Goal: Information Seeking & Learning: Learn about a topic

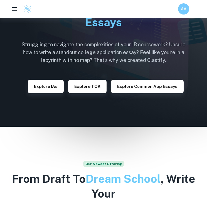
scroll to position [49, 0]
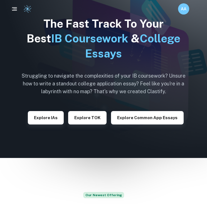
scroll to position [26, 0]
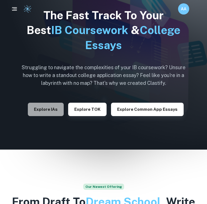
click at [52, 107] on button "Explore IAs" at bounding box center [46, 108] width 36 height 13
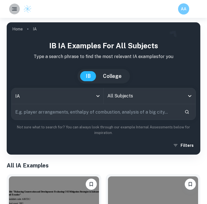
click at [10, 11] on button "button" at bounding box center [14, 9] width 11 height 11
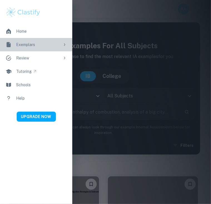
click at [41, 44] on div "Exemplars" at bounding box center [38, 44] width 44 height 6
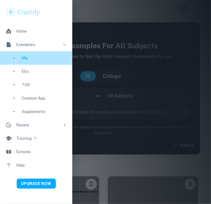
click at [30, 59] on div "IAs" at bounding box center [44, 58] width 45 height 6
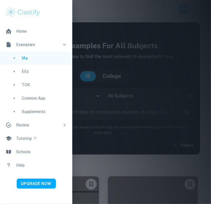
click at [85, 124] on div at bounding box center [105, 102] width 211 height 204
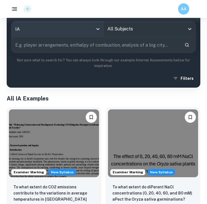
scroll to position [41, 0]
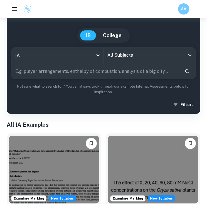
click at [165, 57] on input "All Subjects" at bounding box center [145, 55] width 79 height 11
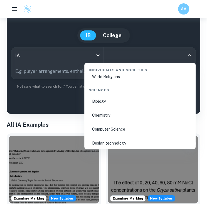
scroll to position [849, 0]
click at [101, 100] on li "Biology" at bounding box center [140, 100] width 107 height 13
type input "Biology"
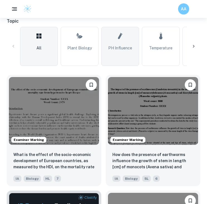
scroll to position [161, 0]
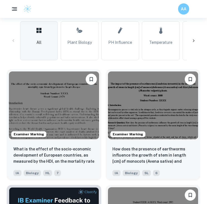
click at [198, 44] on div at bounding box center [193, 40] width 13 height 13
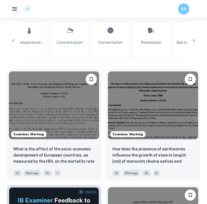
scroll to position [0, 149]
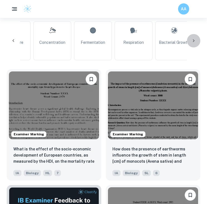
click at [198, 44] on div at bounding box center [193, 40] width 13 height 13
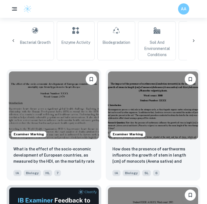
scroll to position [0, 298]
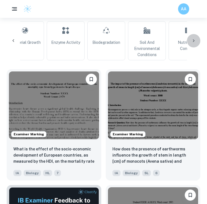
click at [198, 44] on div at bounding box center [193, 40] width 13 height 13
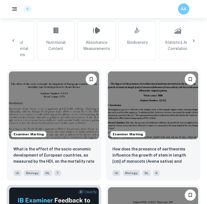
scroll to position [0, 448]
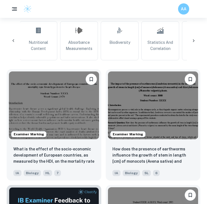
click at [198, 44] on div at bounding box center [193, 40] width 13 height 13
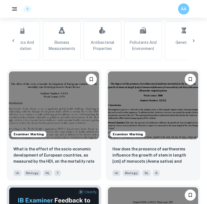
scroll to position [0, 597]
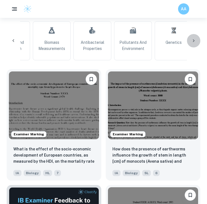
click at [198, 44] on div at bounding box center [193, 40] width 13 height 13
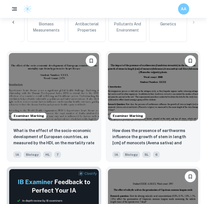
scroll to position [161, 0]
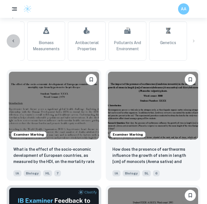
click at [17, 41] on div at bounding box center [13, 40] width 13 height 13
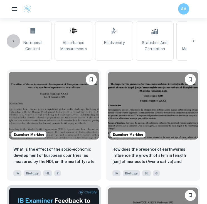
click at [17, 41] on div at bounding box center [13, 40] width 13 height 13
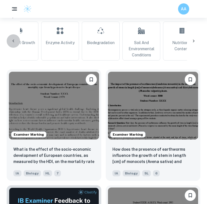
click at [17, 41] on div at bounding box center [13, 40] width 13 height 13
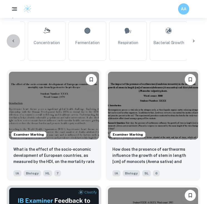
click at [17, 41] on div at bounding box center [13, 40] width 13 height 13
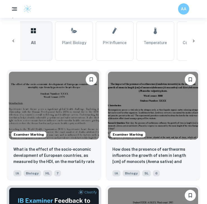
click at [194, 43] on icon at bounding box center [194, 41] width 6 height 6
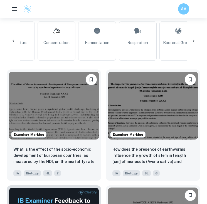
scroll to position [0, 155]
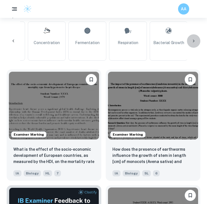
click at [194, 43] on icon at bounding box center [194, 41] width 6 height 6
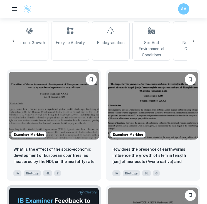
scroll to position [0, 304]
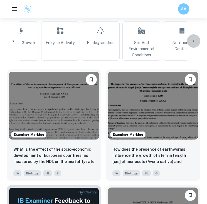
click at [194, 43] on icon at bounding box center [194, 41] width 6 height 6
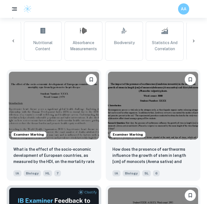
scroll to position [0, 453]
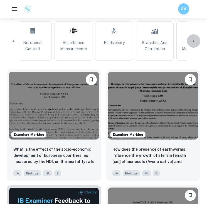
click at [194, 43] on icon at bounding box center [194, 41] width 6 height 6
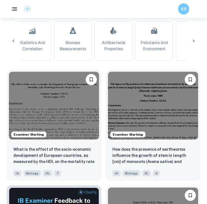
scroll to position [0, 602]
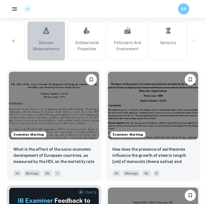
click at [52, 43] on span "Biomass Measurements" at bounding box center [46, 46] width 33 height 12
type input "Biomass Measurements"
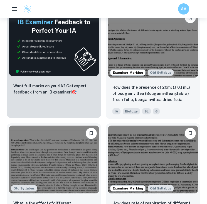
scroll to position [338, 0]
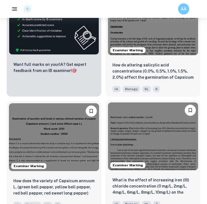
scroll to position [337, 0]
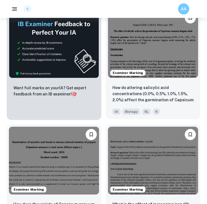
click at [161, 46] on img at bounding box center [153, 44] width 90 height 68
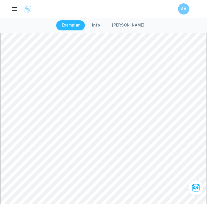
scroll to position [2787, 0]
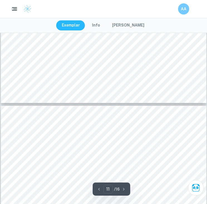
type input "12"
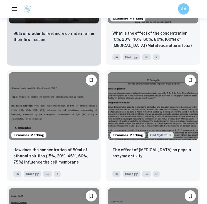
scroll to position [613, 0]
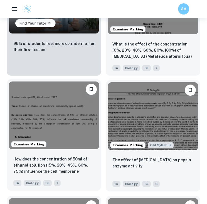
click at [41, 126] on img at bounding box center [54, 115] width 90 height 68
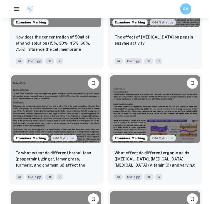
scroll to position [735, 0]
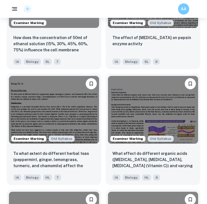
click at [10, 8] on button "button" at bounding box center [15, 9] width 12 height 12
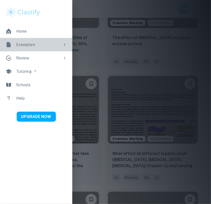
drag, startPoint x: 23, startPoint y: 47, endPoint x: 33, endPoint y: 42, distance: 11.1
click at [33, 42] on div "Exemplars" at bounding box center [38, 44] width 44 height 6
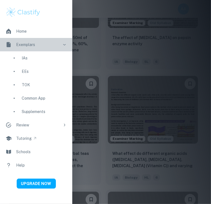
click at [20, 40] on link "Exemplars" at bounding box center [36, 44] width 72 height 13
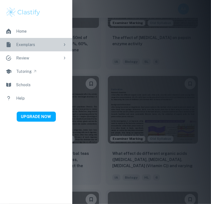
click at [22, 41] on div "Exemplars" at bounding box center [38, 44] width 44 height 6
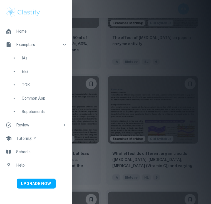
click at [24, 60] on div "IAs" at bounding box center [44, 58] width 45 height 6
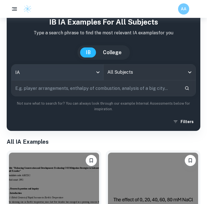
scroll to position [26, 0]
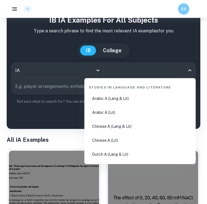
click at [124, 73] on input "All Subjects" at bounding box center [145, 70] width 79 height 11
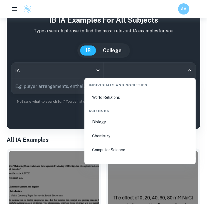
scroll to position [844, 0]
click at [100, 119] on li "Biology" at bounding box center [140, 121] width 107 height 13
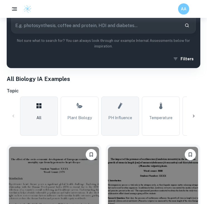
scroll to position [86, 0]
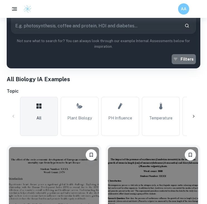
click at [185, 62] on button "Filters" at bounding box center [184, 59] width 24 height 10
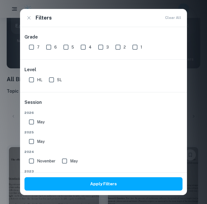
click at [33, 78] on input "HL" at bounding box center [31, 79] width 11 height 11
checkbox input "true"
click at [31, 122] on input "May" at bounding box center [31, 121] width 11 height 11
checkbox input "true"
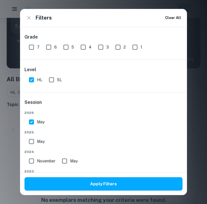
click at [30, 49] on input "7" at bounding box center [31, 46] width 11 height 11
checkbox input "true"
click at [29, 139] on input "May" at bounding box center [31, 141] width 11 height 11
checkbox input "true"
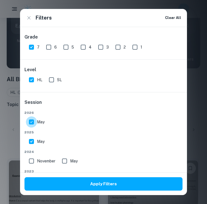
click at [29, 118] on input "May" at bounding box center [31, 121] width 11 height 11
checkbox input "false"
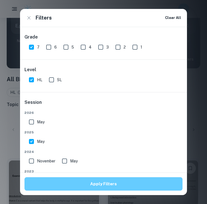
click at [115, 179] on button "Apply Filters" at bounding box center [103, 183] width 158 height 13
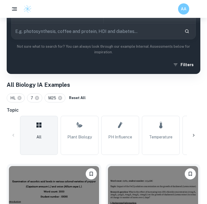
scroll to position [0, 0]
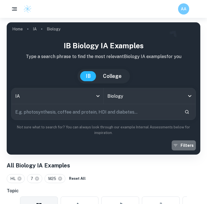
click at [194, 149] on button "Filters" at bounding box center [184, 145] width 24 height 10
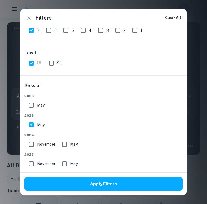
scroll to position [17, 0]
click at [50, 32] on input "6" at bounding box center [48, 30] width 11 height 11
checkbox input "true"
click at [65, 31] on input "5" at bounding box center [65, 30] width 11 height 11
checkbox input "true"
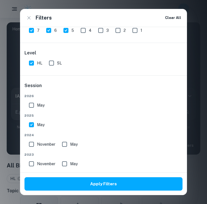
scroll to position [81, 0]
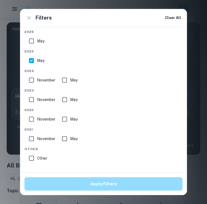
click at [98, 182] on button "Apply Filters" at bounding box center [103, 183] width 158 height 13
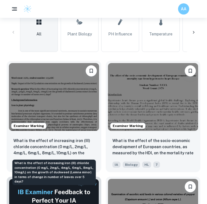
scroll to position [183, 0]
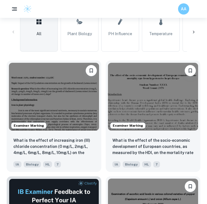
click at [190, 33] on div at bounding box center [193, 31] width 13 height 13
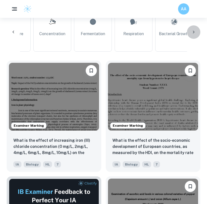
click at [190, 33] on div at bounding box center [193, 31] width 13 height 13
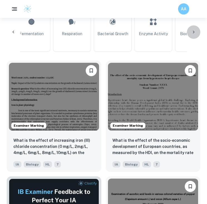
click at [190, 33] on div at bounding box center [193, 31] width 13 height 13
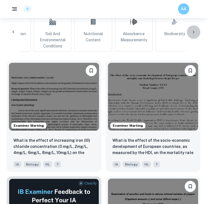
click at [190, 33] on div at bounding box center [193, 31] width 13 height 13
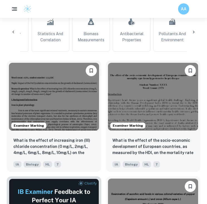
scroll to position [0, 562]
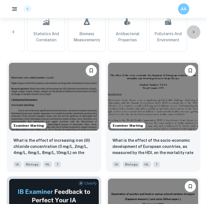
click at [200, 31] on div at bounding box center [193, 31] width 13 height 13
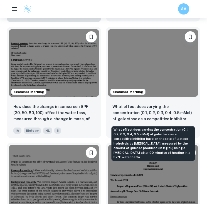
scroll to position [679, 0]
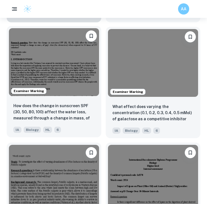
click at [66, 93] on img at bounding box center [54, 62] width 90 height 68
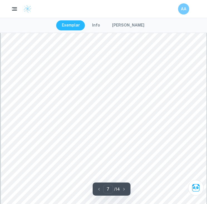
scroll to position [1712, 0]
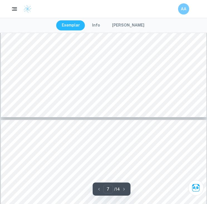
type input "6"
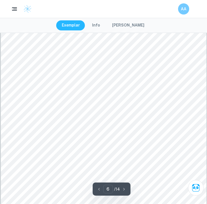
scroll to position [1435, 0]
